Goal: Task Accomplishment & Management: Manage account settings

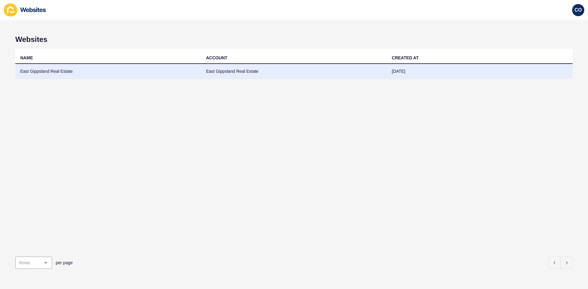
click at [57, 71] on td "East Gippsland Real Estate" at bounding box center [108, 71] width 186 height 15
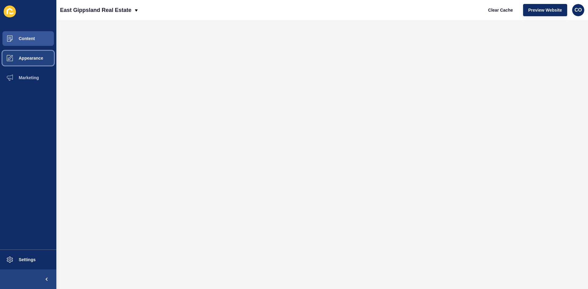
click at [39, 57] on span "Appearance" at bounding box center [21, 58] width 44 height 5
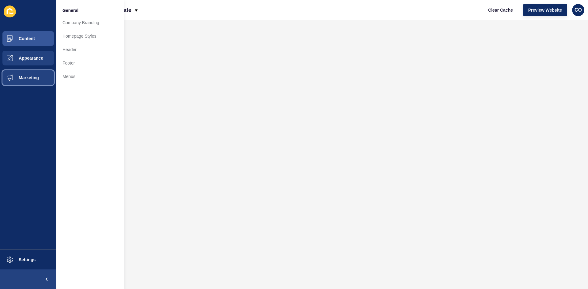
click at [35, 75] on button "Marketing" at bounding box center [28, 78] width 56 height 20
click at [40, 60] on span "Appearance" at bounding box center [21, 58] width 44 height 5
click at [39, 36] on button "Content" at bounding box center [28, 39] width 56 height 20
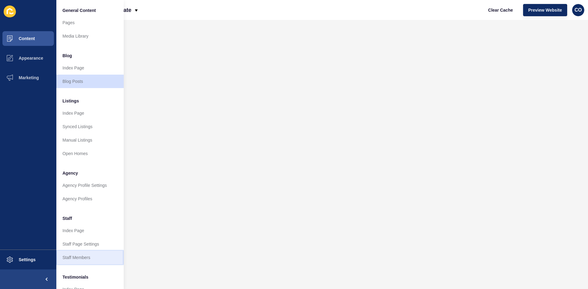
click at [88, 223] on link "Staff Members" at bounding box center [89, 257] width 67 height 13
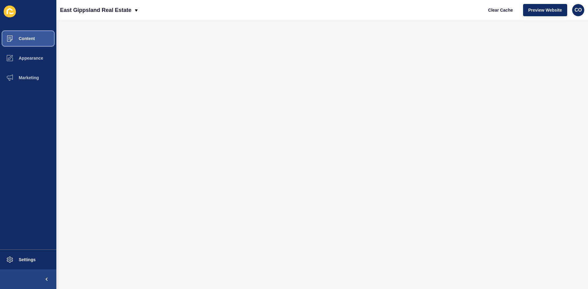
click at [30, 41] on button "Content" at bounding box center [28, 39] width 56 height 20
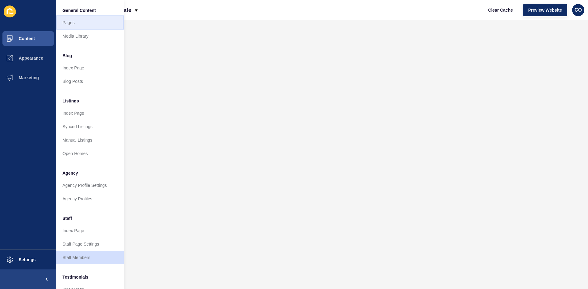
click at [76, 24] on link "Pages" at bounding box center [89, 22] width 67 height 13
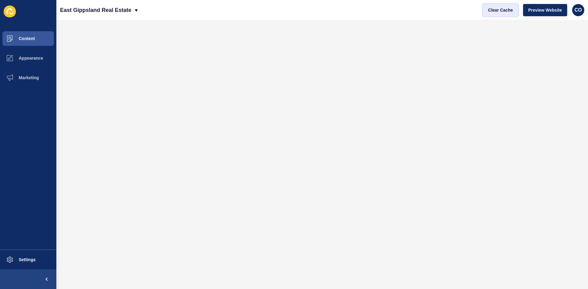
click at [470, 7] on span "Clear Cache" at bounding box center [500, 10] width 25 height 6
click at [410, 14] on div "East Gippsland Real Estate Clear Cache Preview Website CO" at bounding box center [321, 10] width 531 height 20
click at [470, 10] on span "Preview Website" at bounding box center [545, 10] width 34 height 6
